Goal: Task Accomplishment & Management: Complete application form

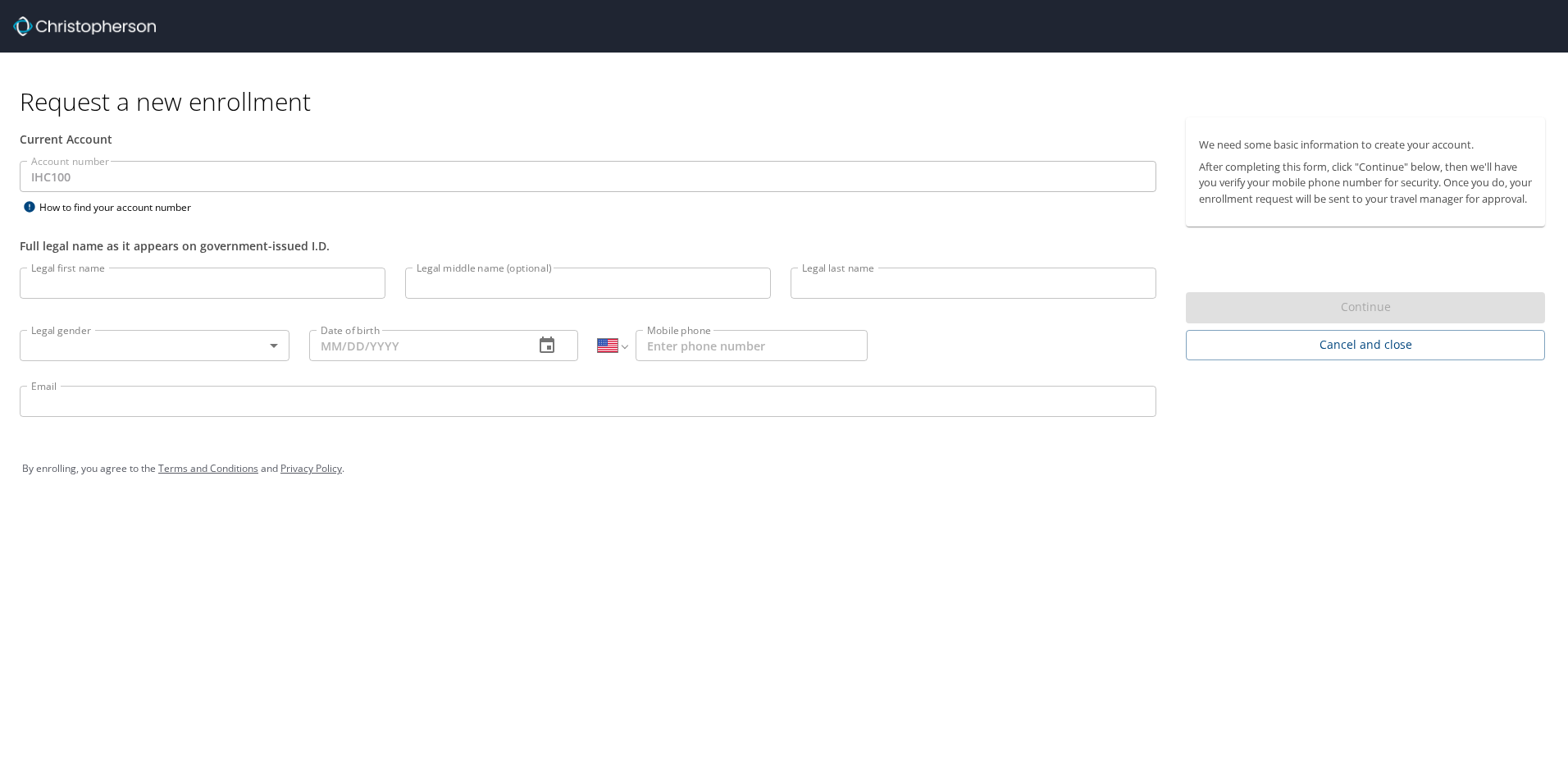
select select "US"
click at [152, 286] on input "Legal first name" at bounding box center [203, 283] width 366 height 31
type input "Flavia"
type input "[PERSON_NAME]"
click at [209, 338] on body "Request a new enrollment Current Account Account number IHC100 Account number H…" at bounding box center [784, 391] width 1568 height 783
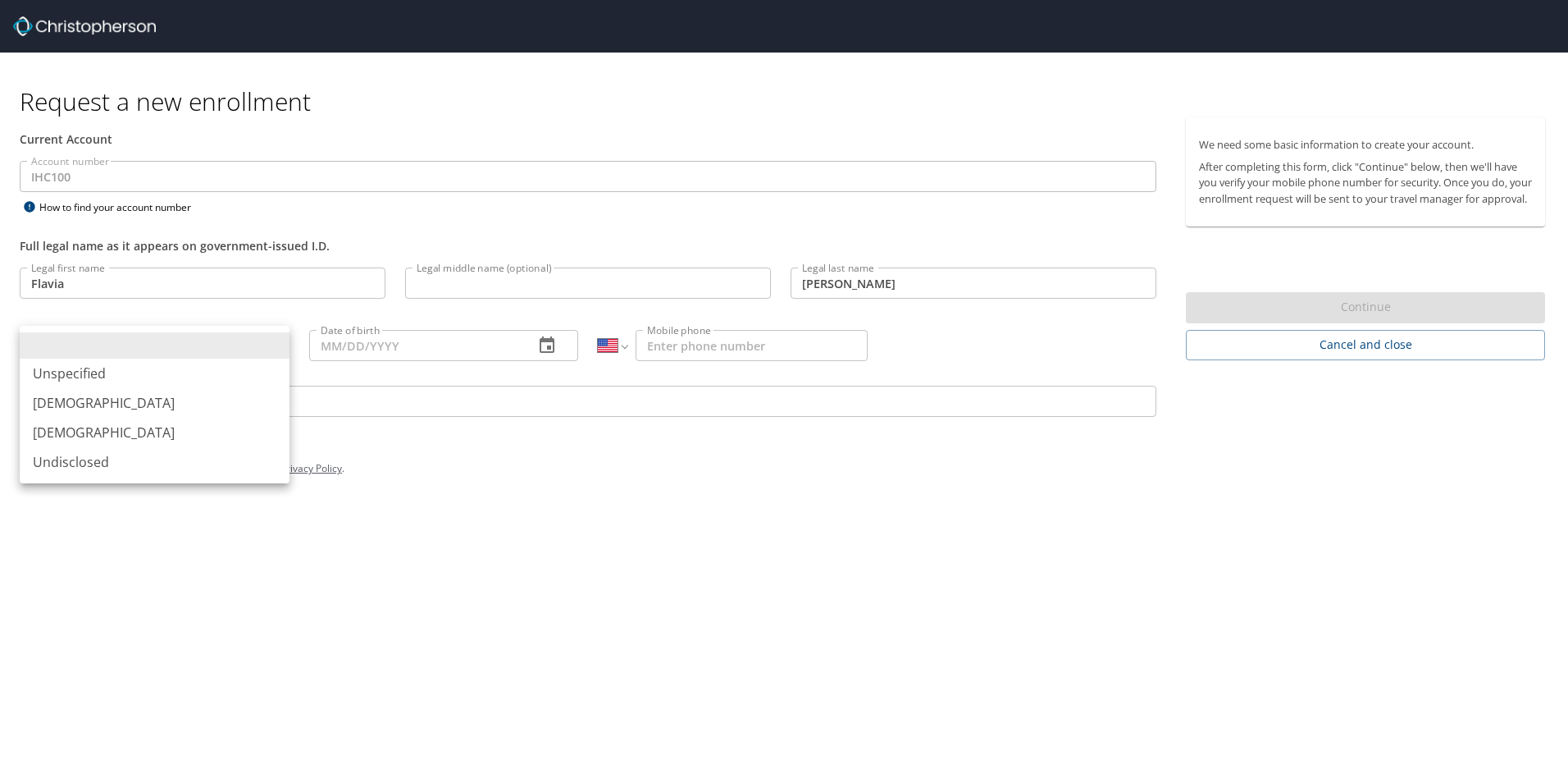
click at [119, 433] on li "[DEMOGRAPHIC_DATA]" at bounding box center [155, 432] width 270 height 29
type input "[DEMOGRAPHIC_DATA]"
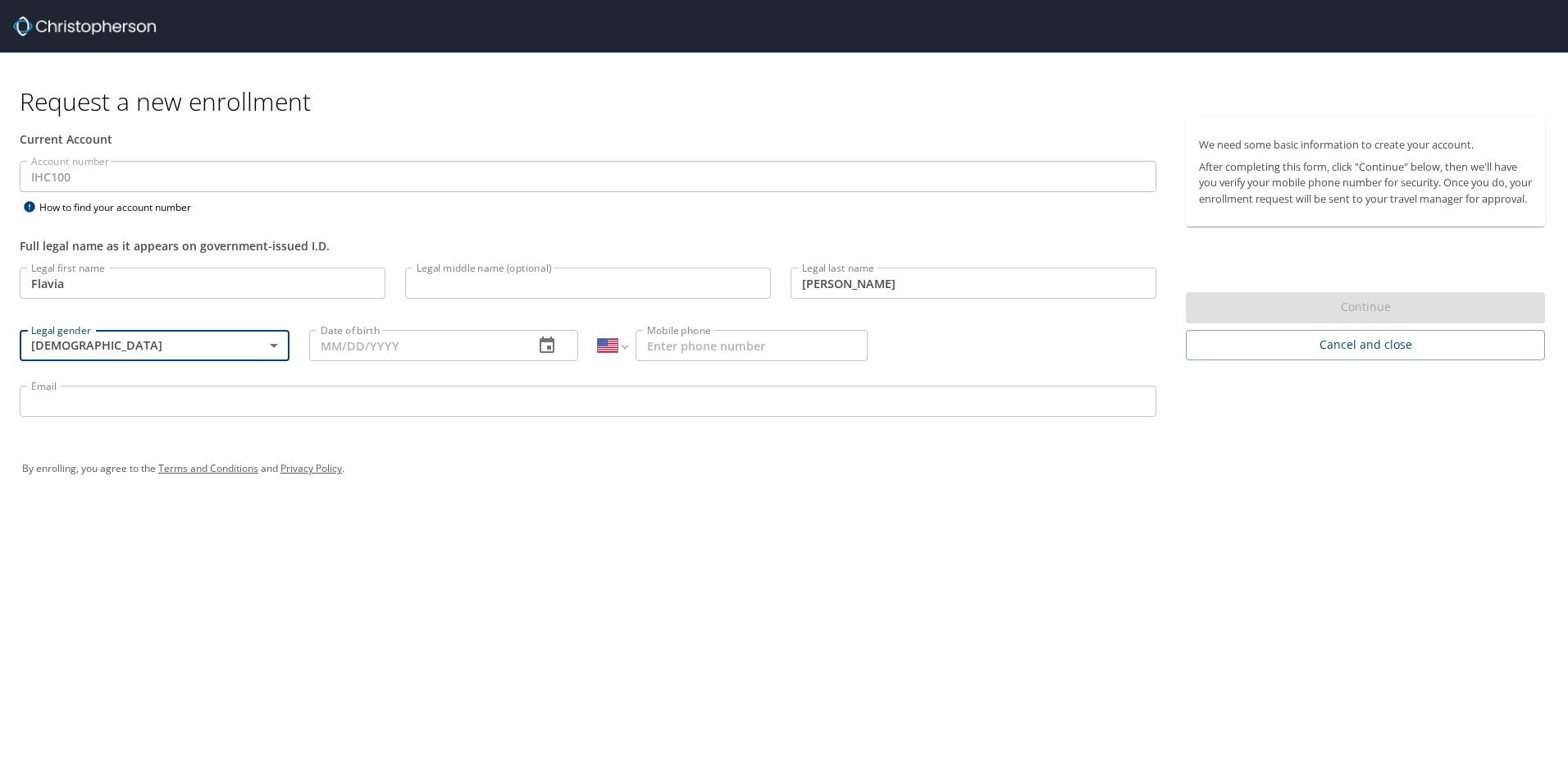
click at [322, 350] on input "Date of birth" at bounding box center [415, 345] width 212 height 31
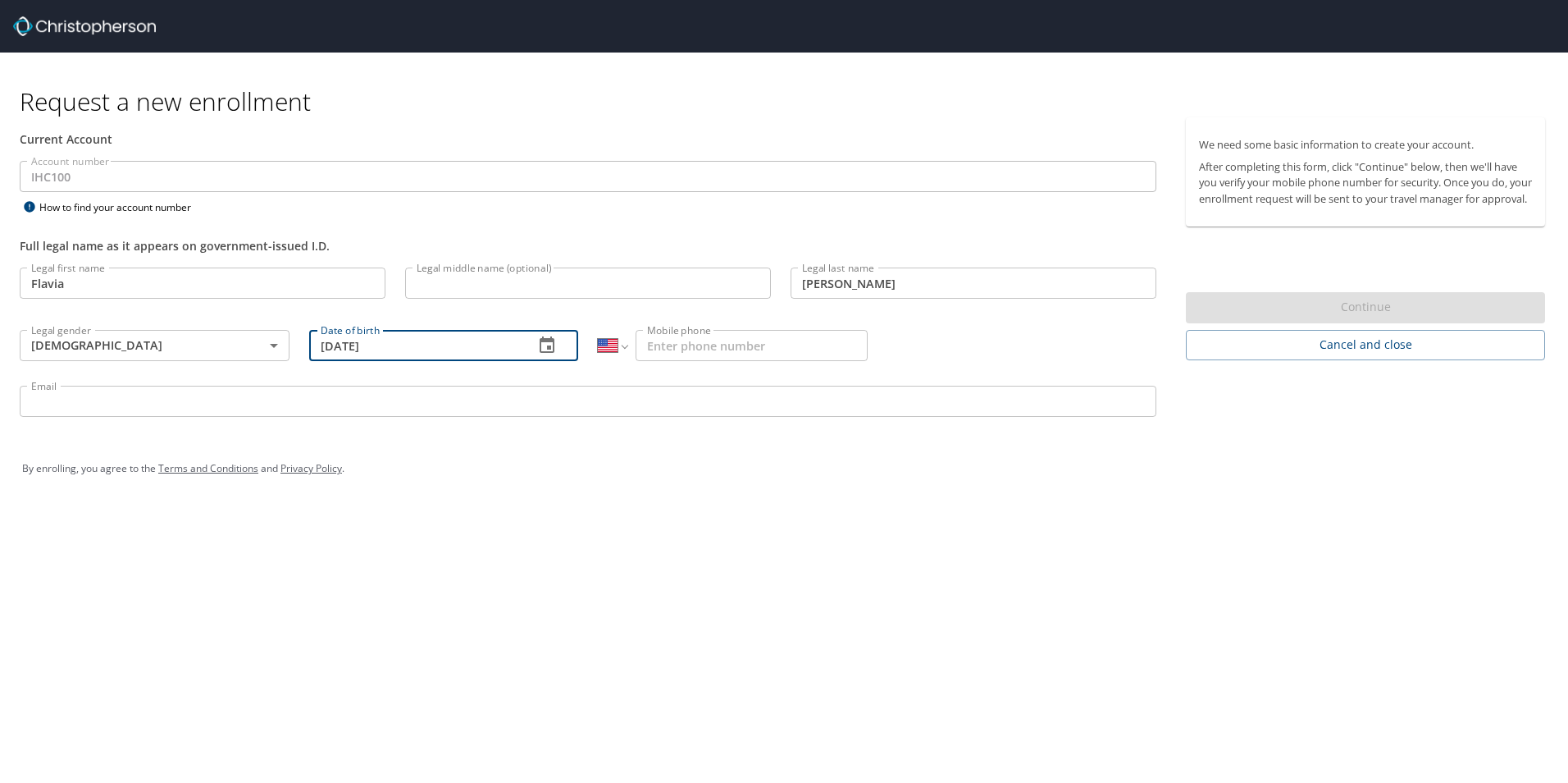
type input "[DATE]"
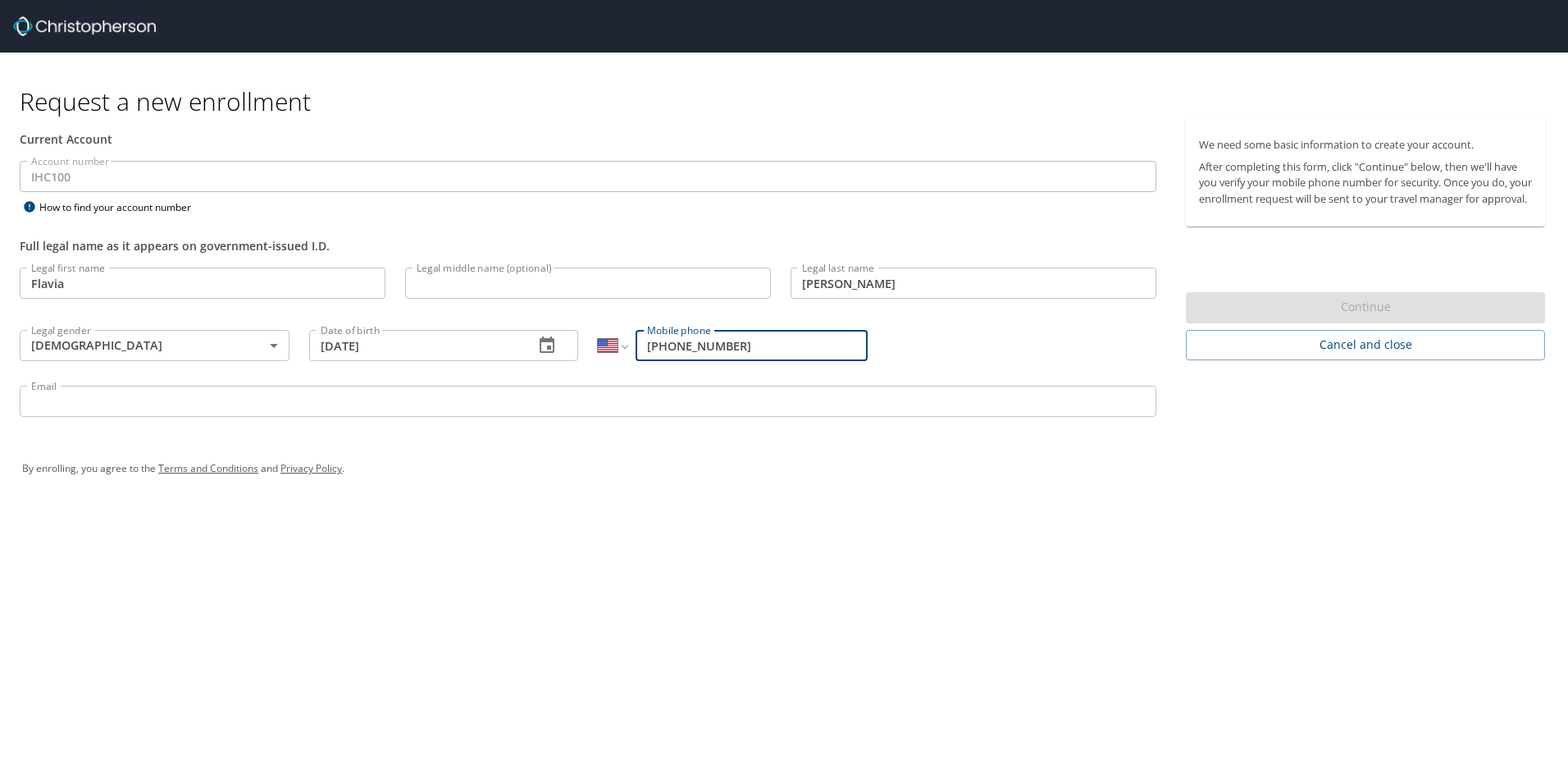
type input "[PHONE_NUMBER]"
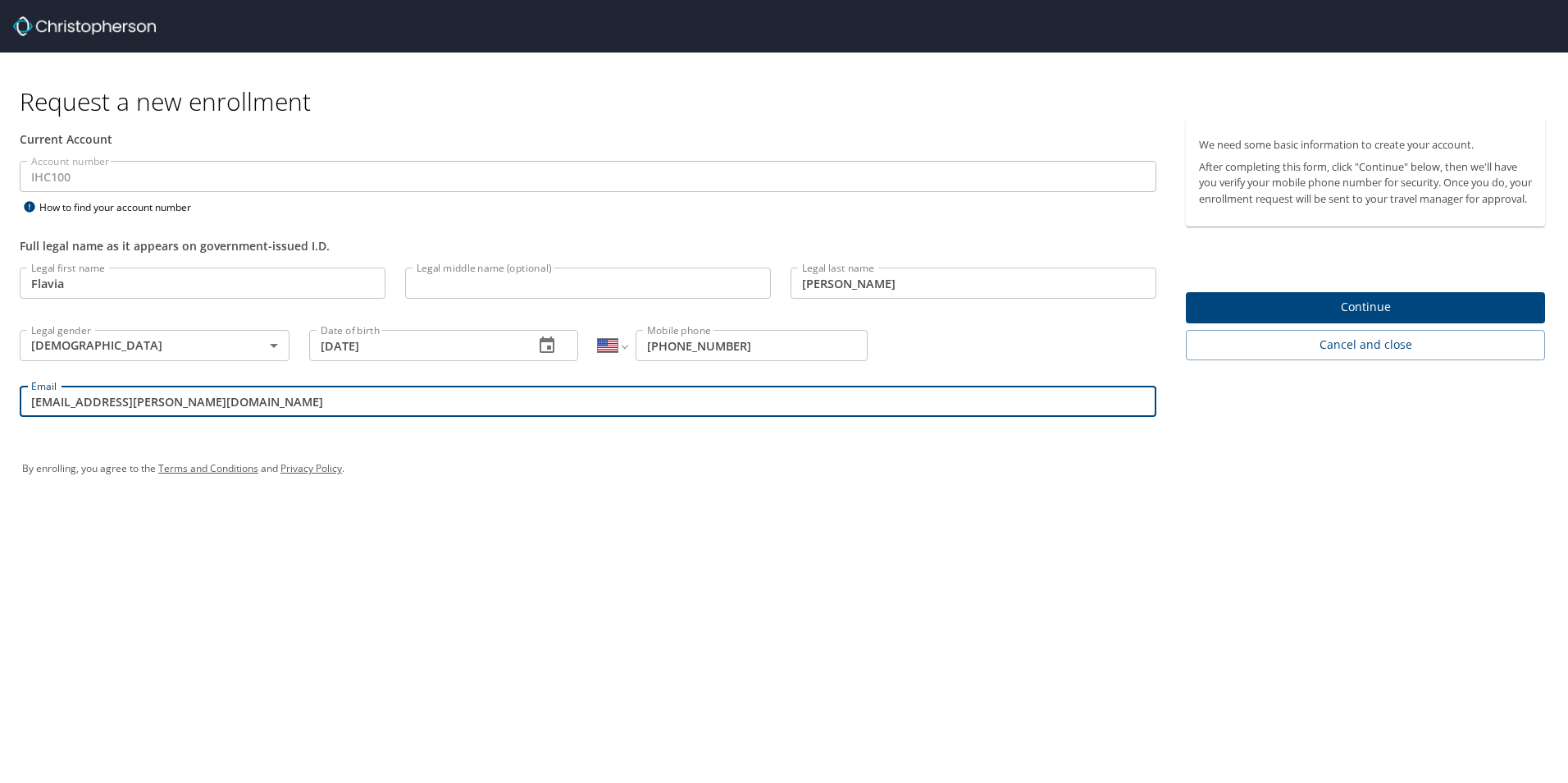
type input "[EMAIL_ADDRESS][PERSON_NAME][DOMAIN_NAME]"
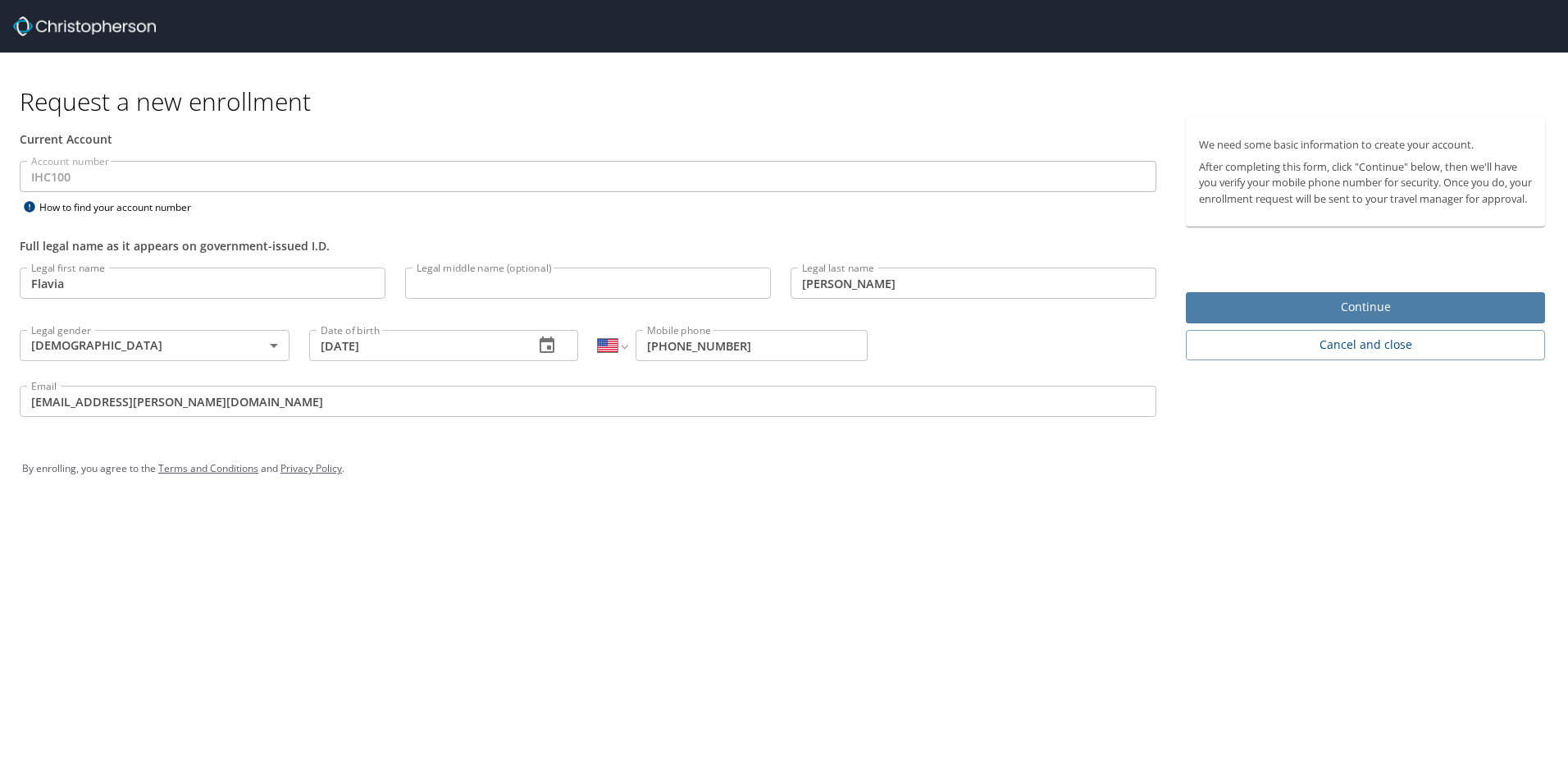
click at [1288, 317] on span "Continue" at bounding box center [1365, 307] width 333 height 20
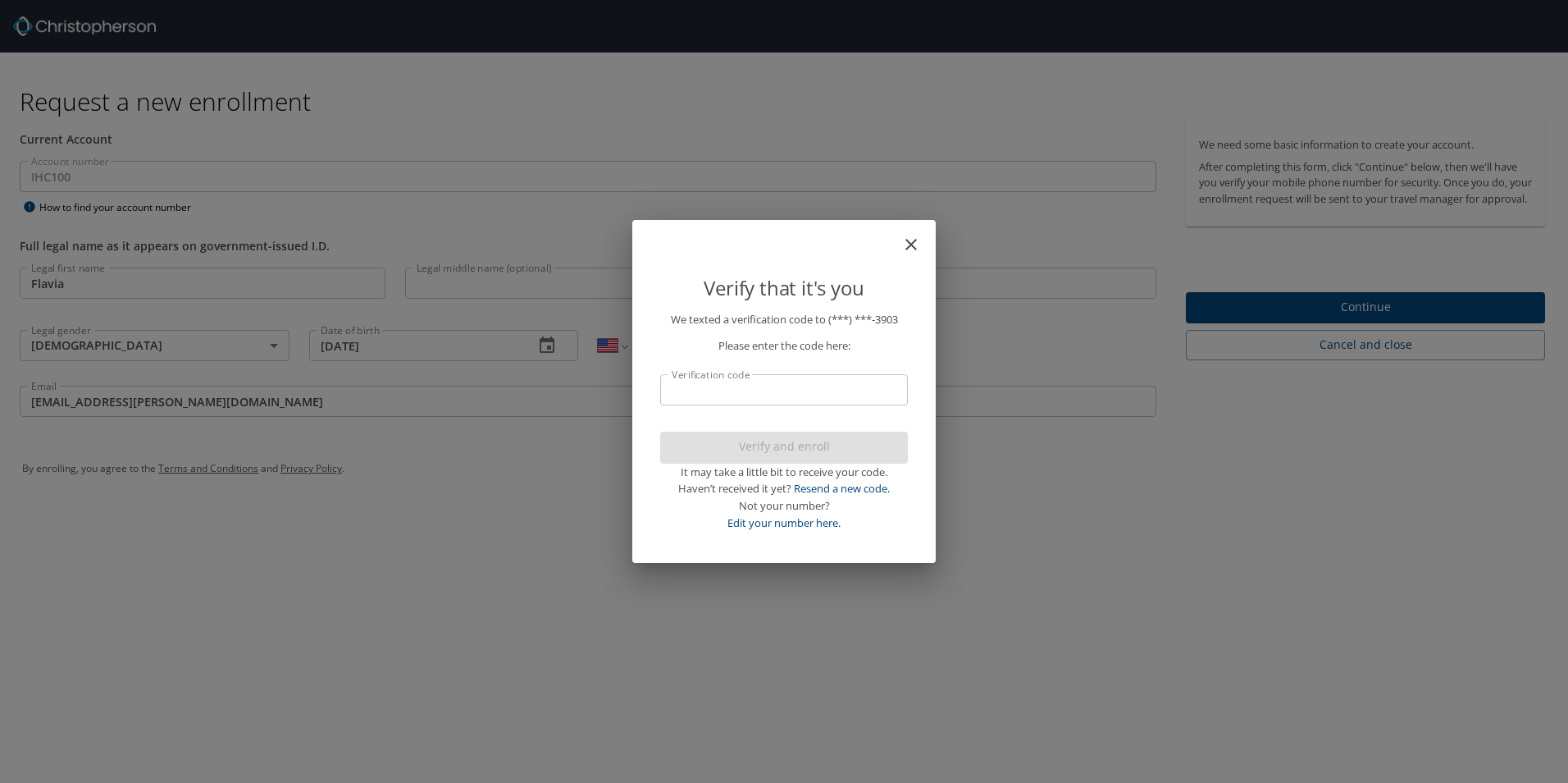
click at [803, 399] on input "Verification code" at bounding box center [784, 389] width 248 height 31
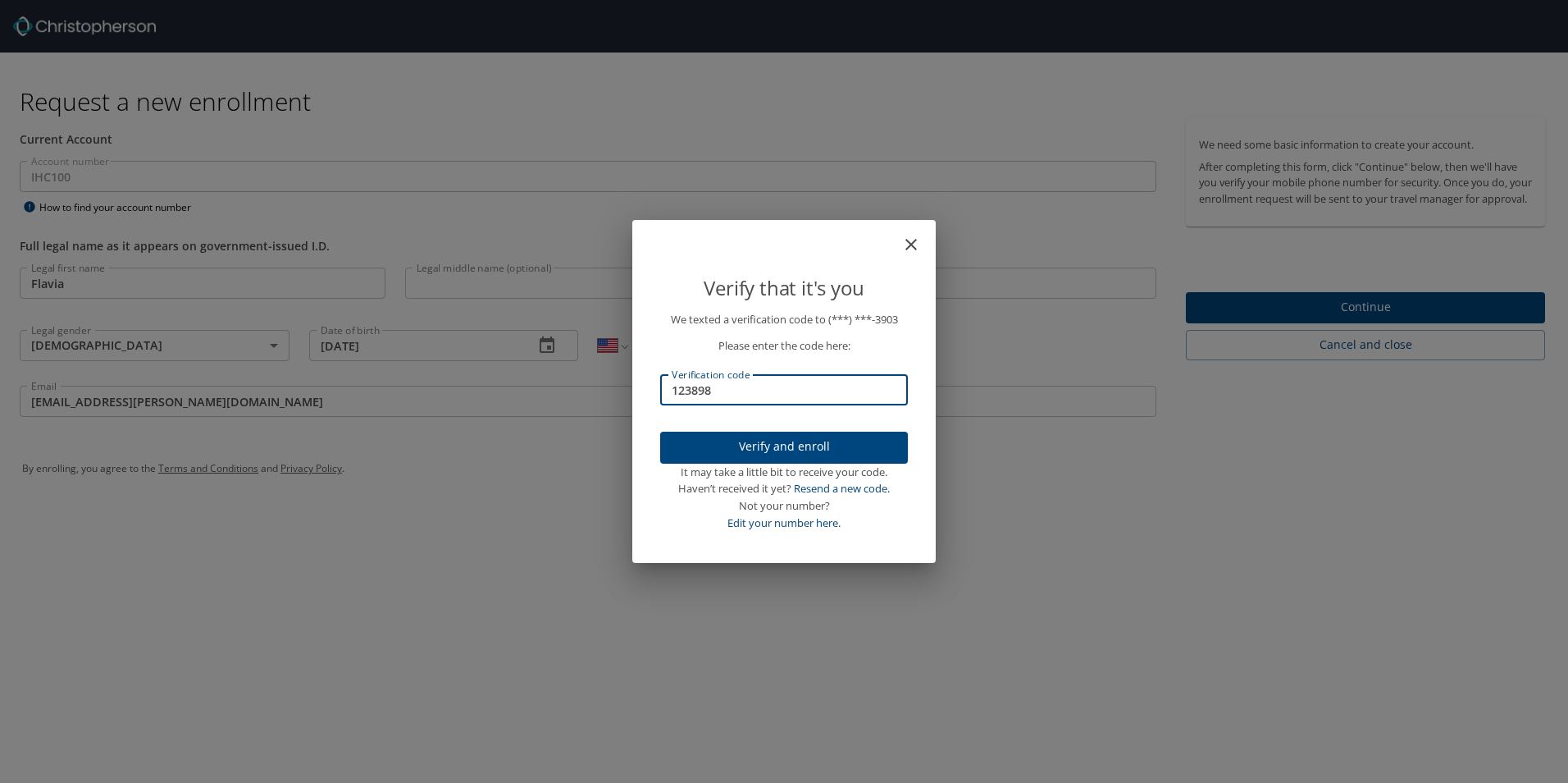
type input "123898"
click at [791, 456] on button "Verify and enroll" at bounding box center [784, 448] width 248 height 32
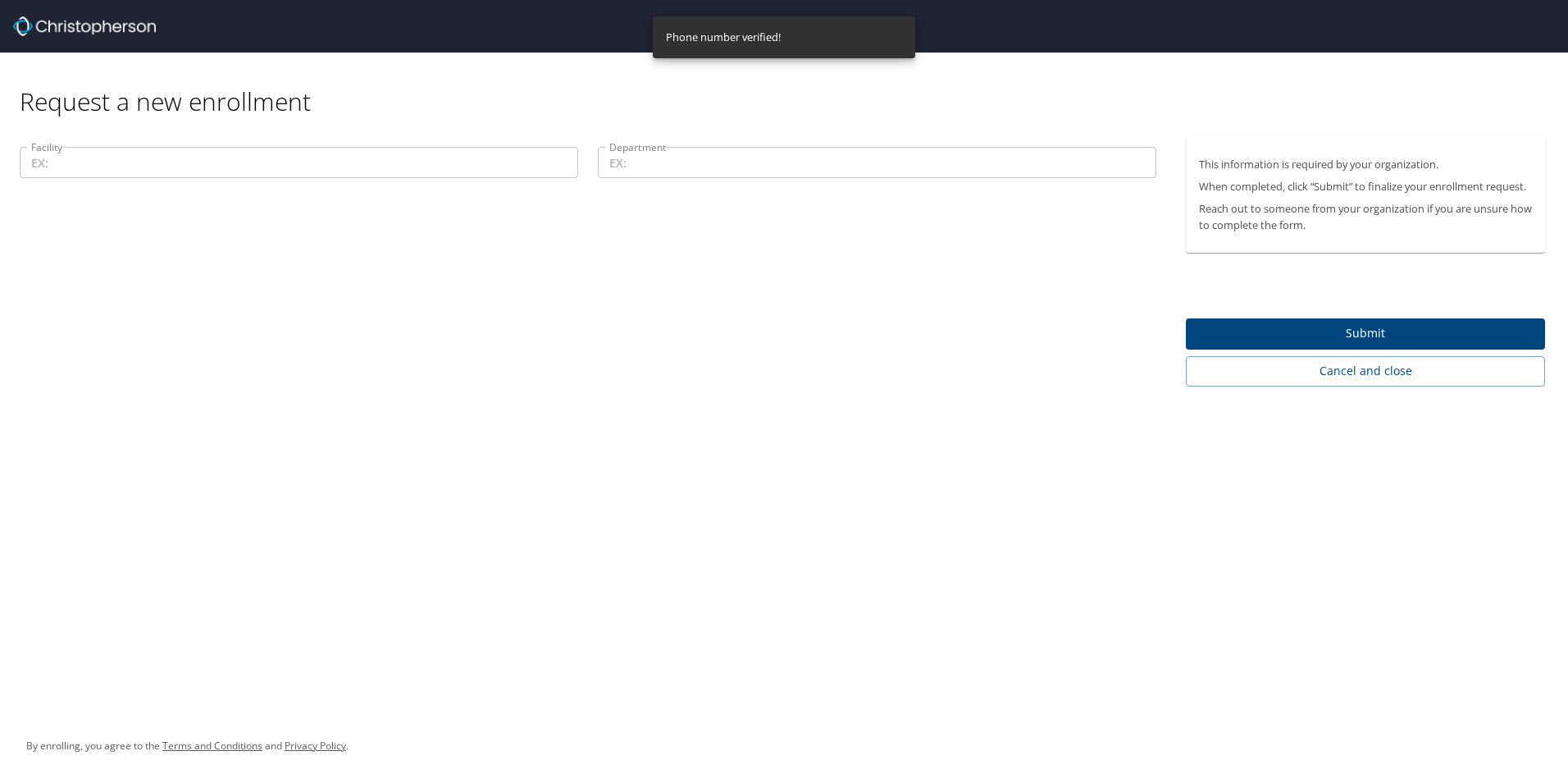
click at [319, 171] on input "Facility" at bounding box center [298, 162] width 559 height 31
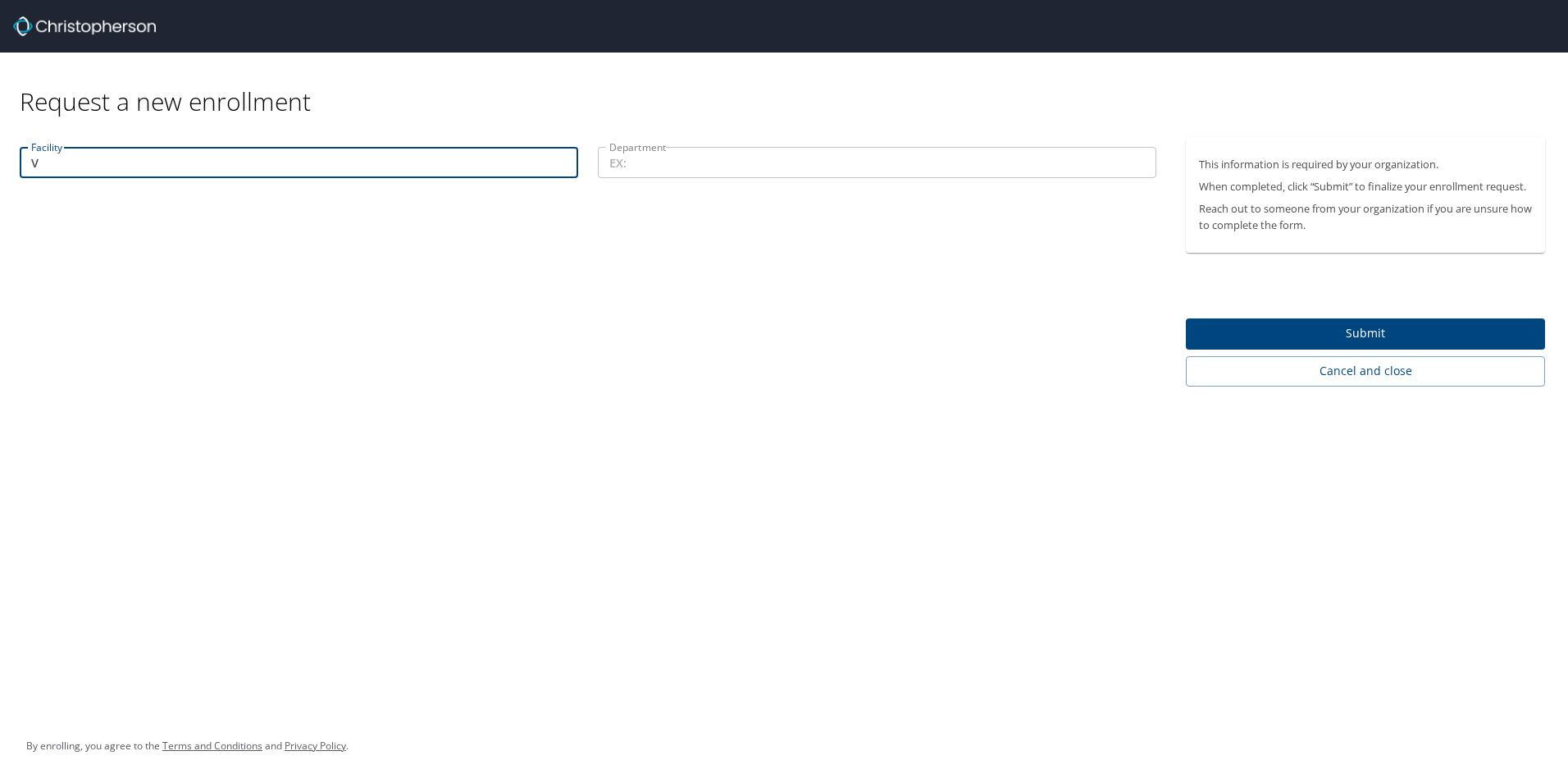
type input "V"
type input "[US_STATE] Central Office"
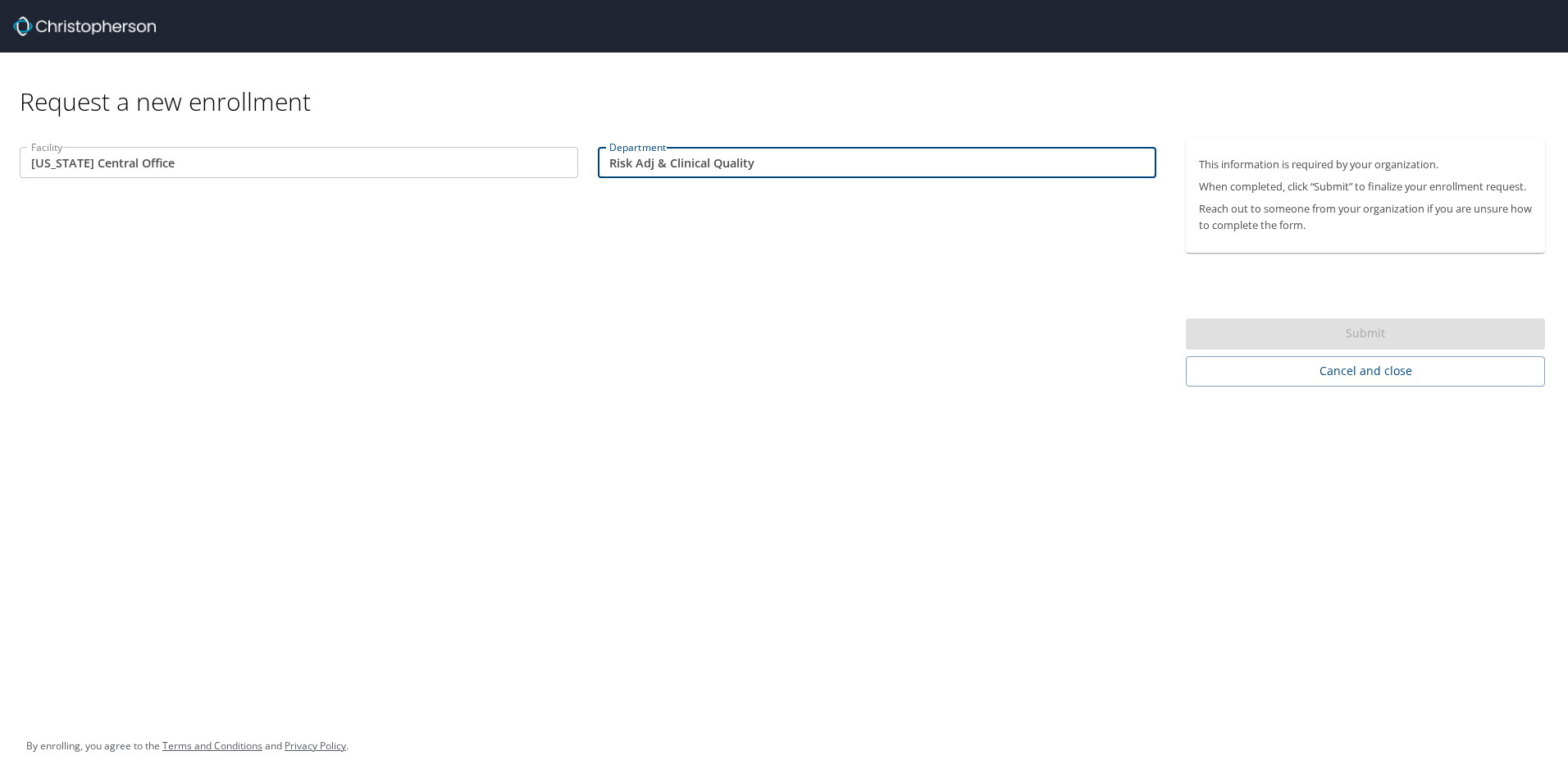
type input "Risk Adj & Clinical Quality"
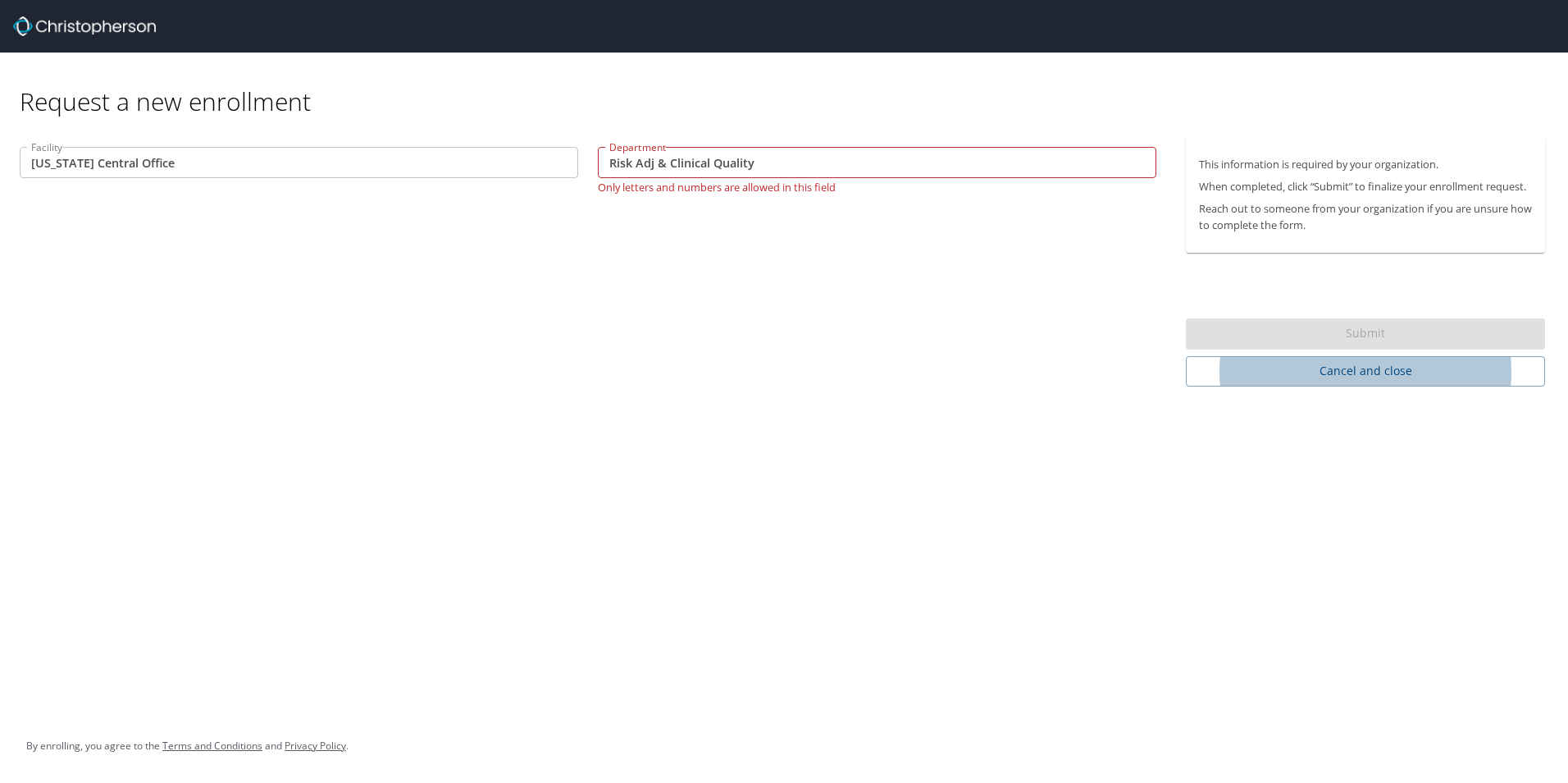
click at [665, 164] on input "Risk Adj & Clinical Quality" at bounding box center [877, 162] width 559 height 31
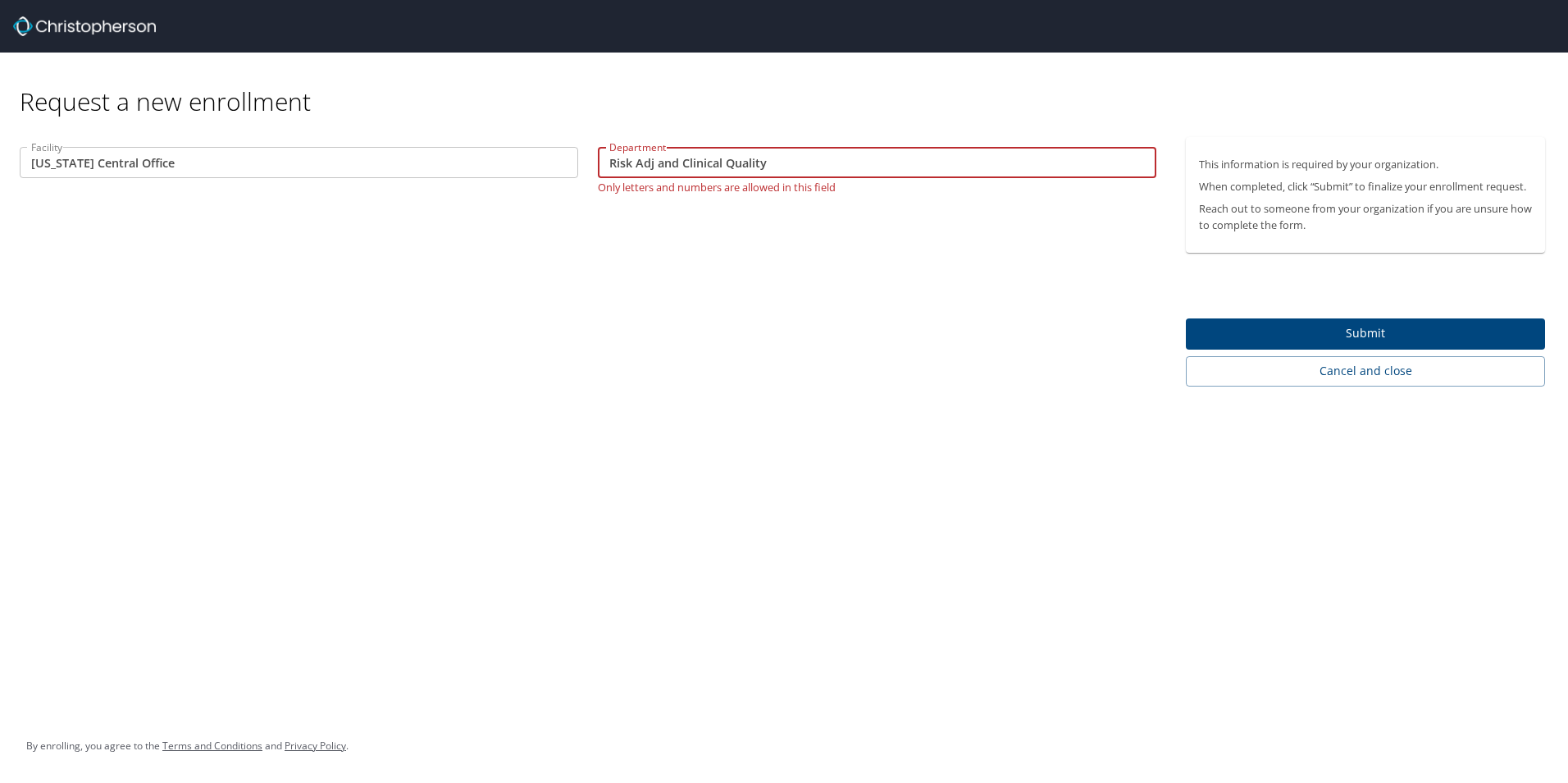
type input "Risk Adj and Clinical Quality"
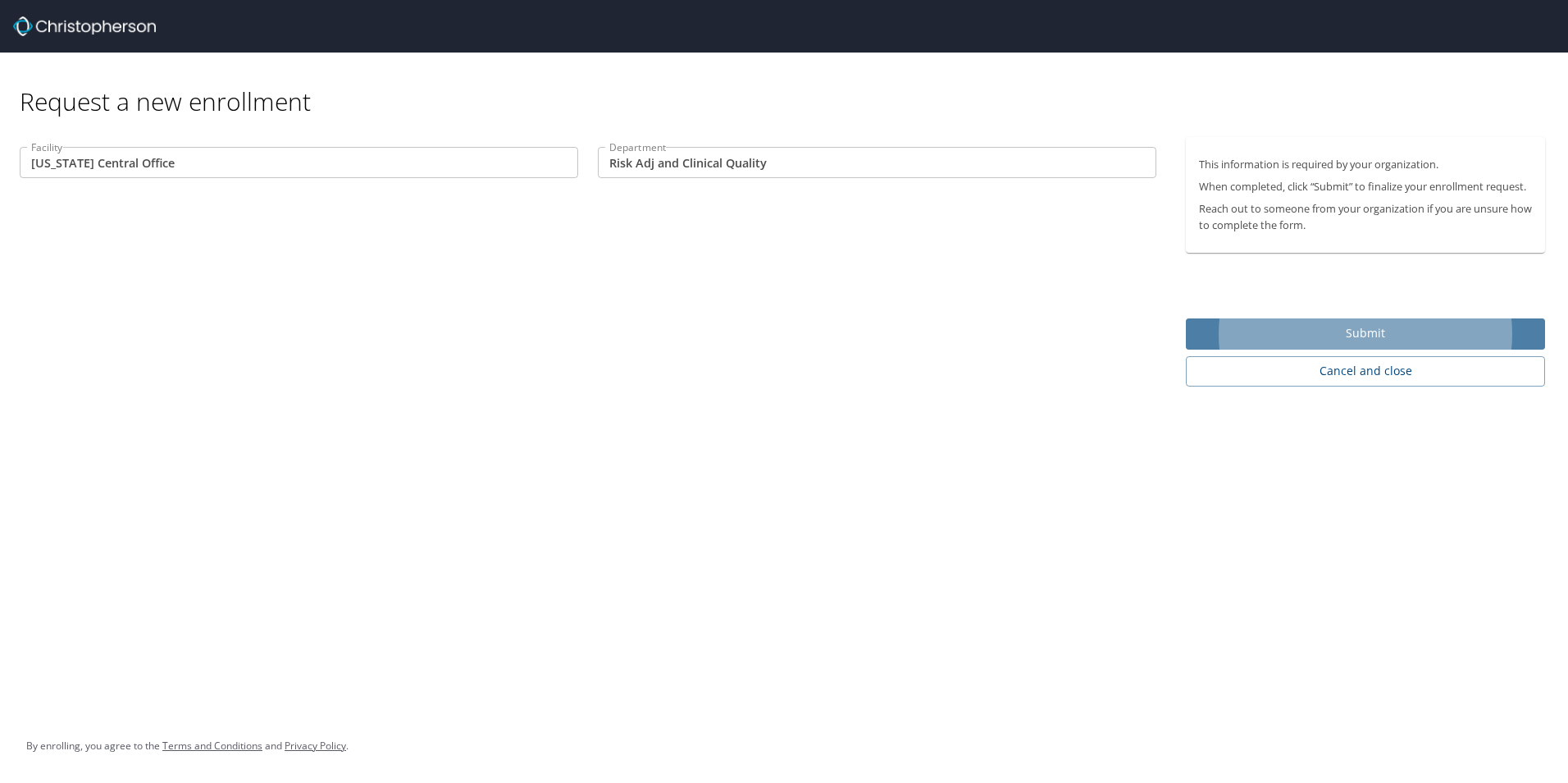
click at [1281, 333] on span "Submit" at bounding box center [1365, 333] width 333 height 20
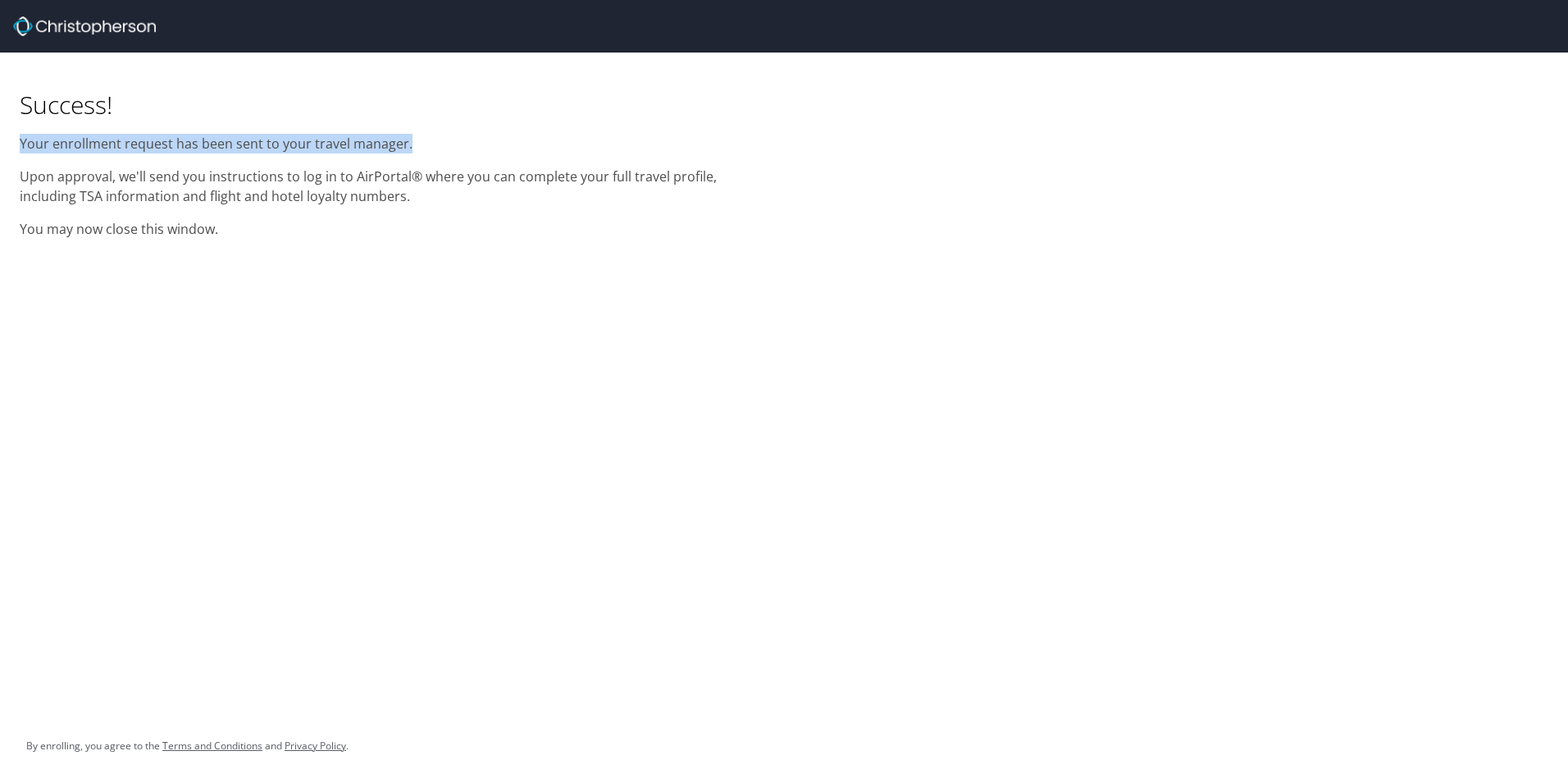
drag, startPoint x: 22, startPoint y: 139, endPoint x: 426, endPoint y: 141, distance: 404.0
click at [426, 141] on p "Your enrollment request has been sent to your travel manager." at bounding box center [392, 143] width 744 height 20
copy p "Your enrollment request has been sent to your travel manager."
